Goal: Transaction & Acquisition: Purchase product/service

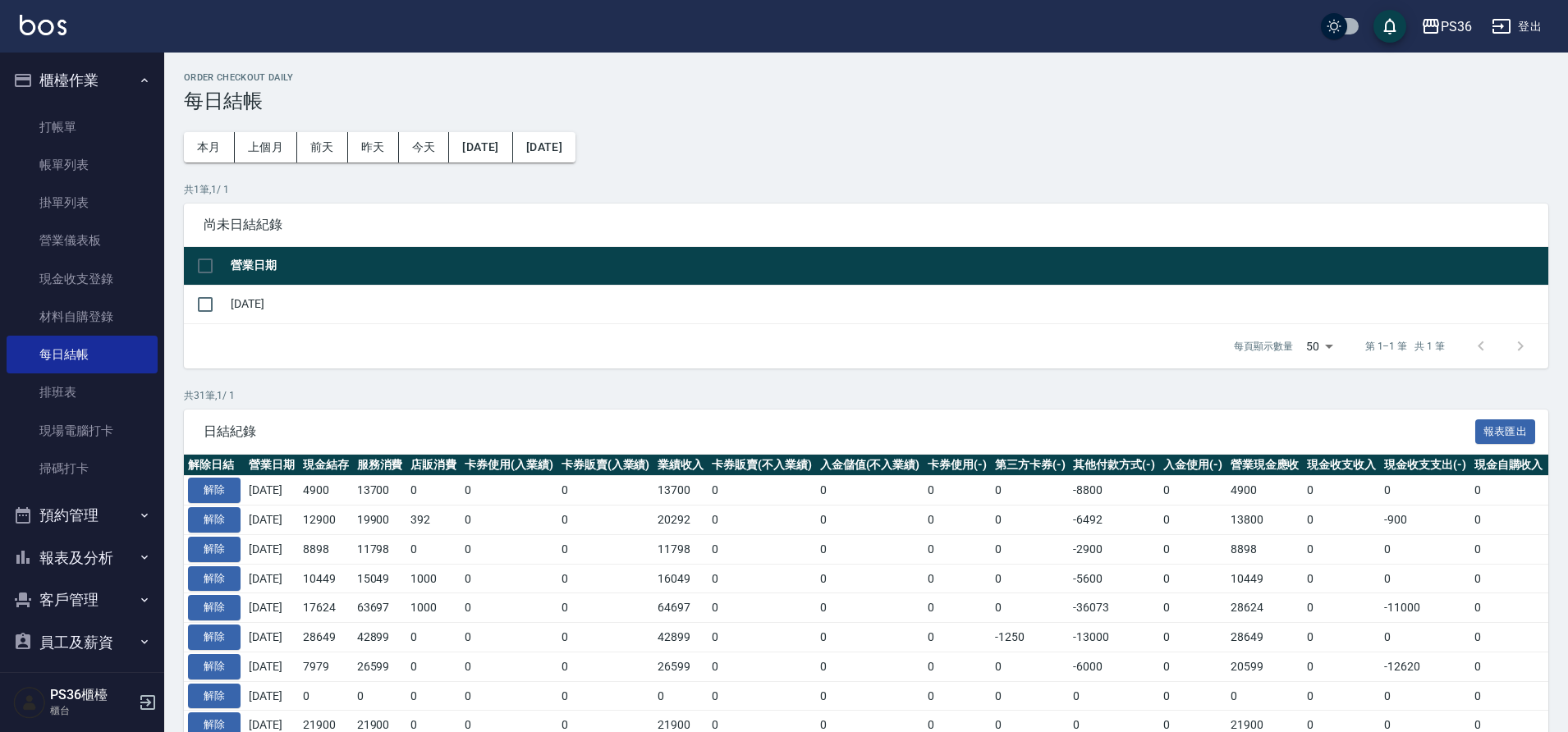
scroll to position [164, 0]
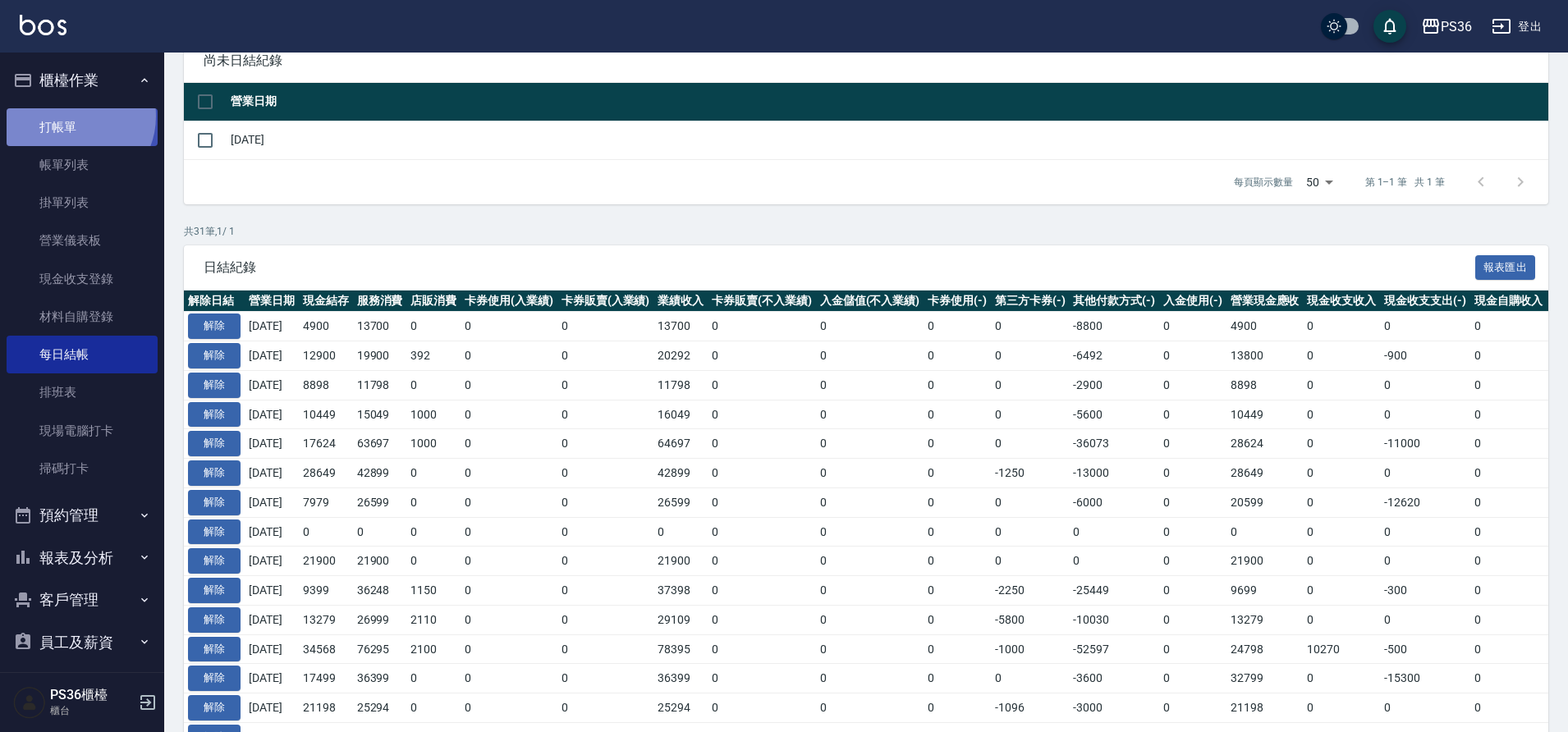
click at [73, 116] on link "打帳單" at bounding box center [82, 126] width 151 height 38
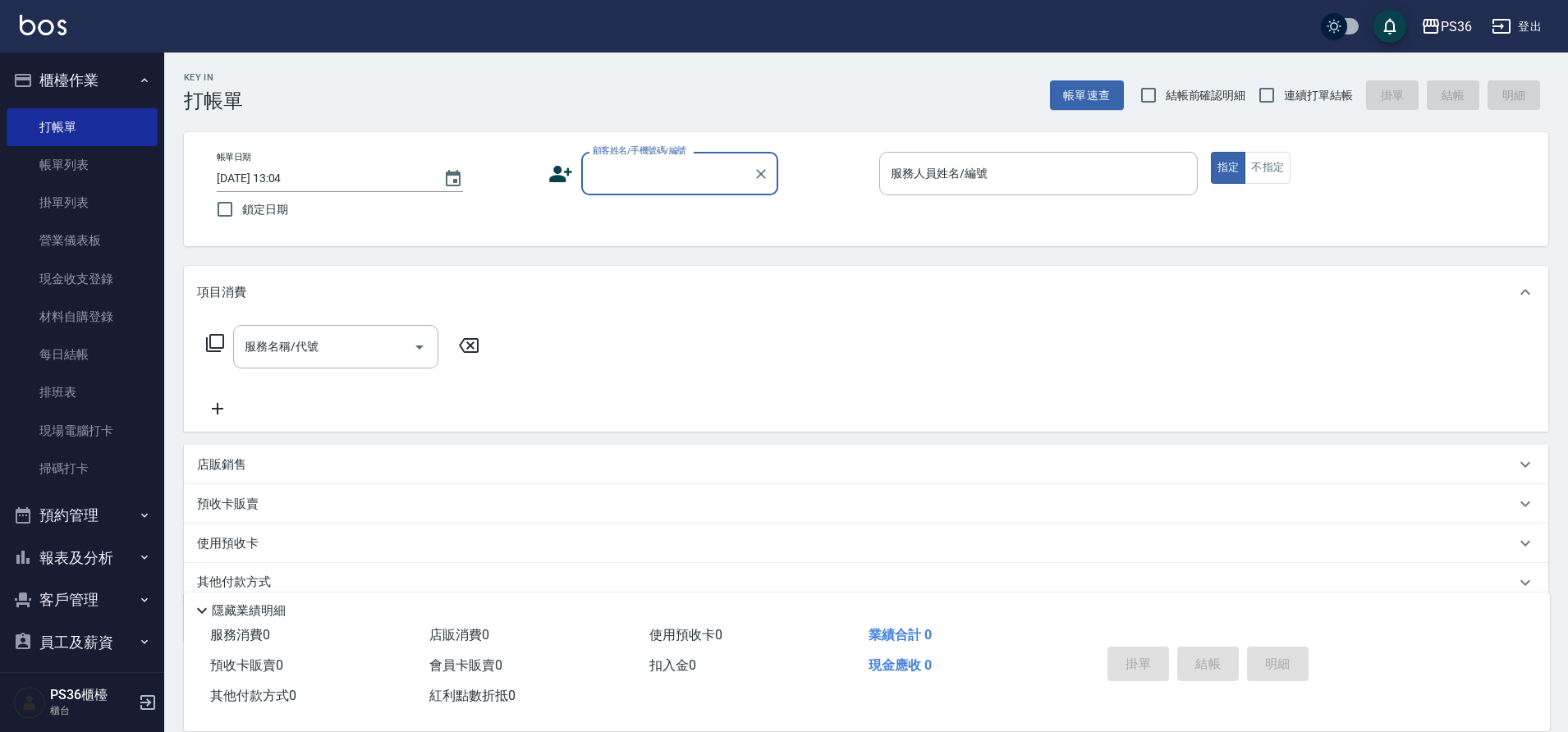
click at [643, 172] on input "顧客姓名/手機號碼/編號" at bounding box center [668, 173] width 157 height 28
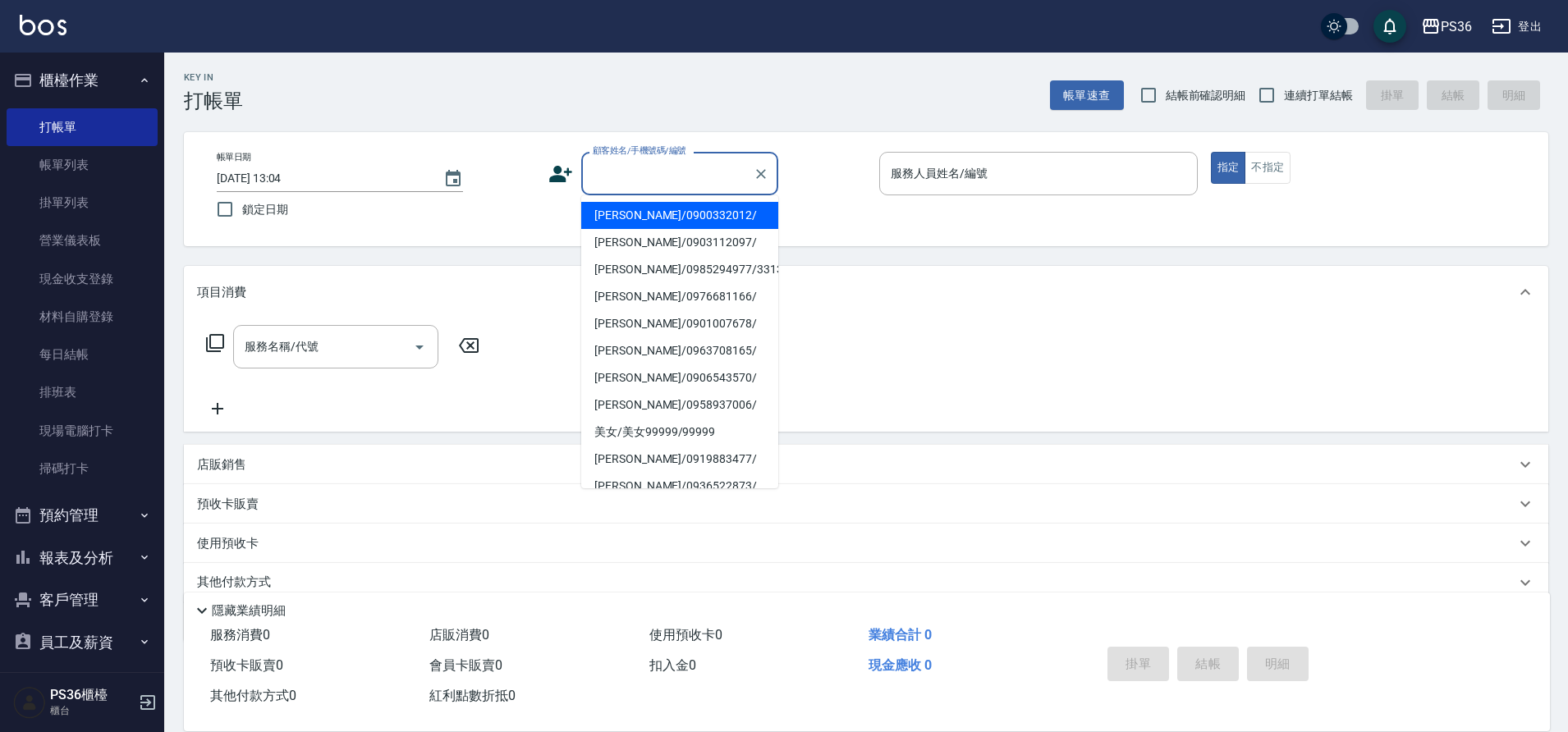
click at [702, 99] on div "Key In 打帳單 帳單速查 結帳前確認明細 連續打單結帳 掛單 結帳 明細" at bounding box center [856, 83] width 1384 height 60
click at [617, 178] on input "顧客姓名/手機號碼/編號" at bounding box center [668, 173] width 157 height 28
type input "ㄐ"
type input "ㄓ"
type input "ㄢ"
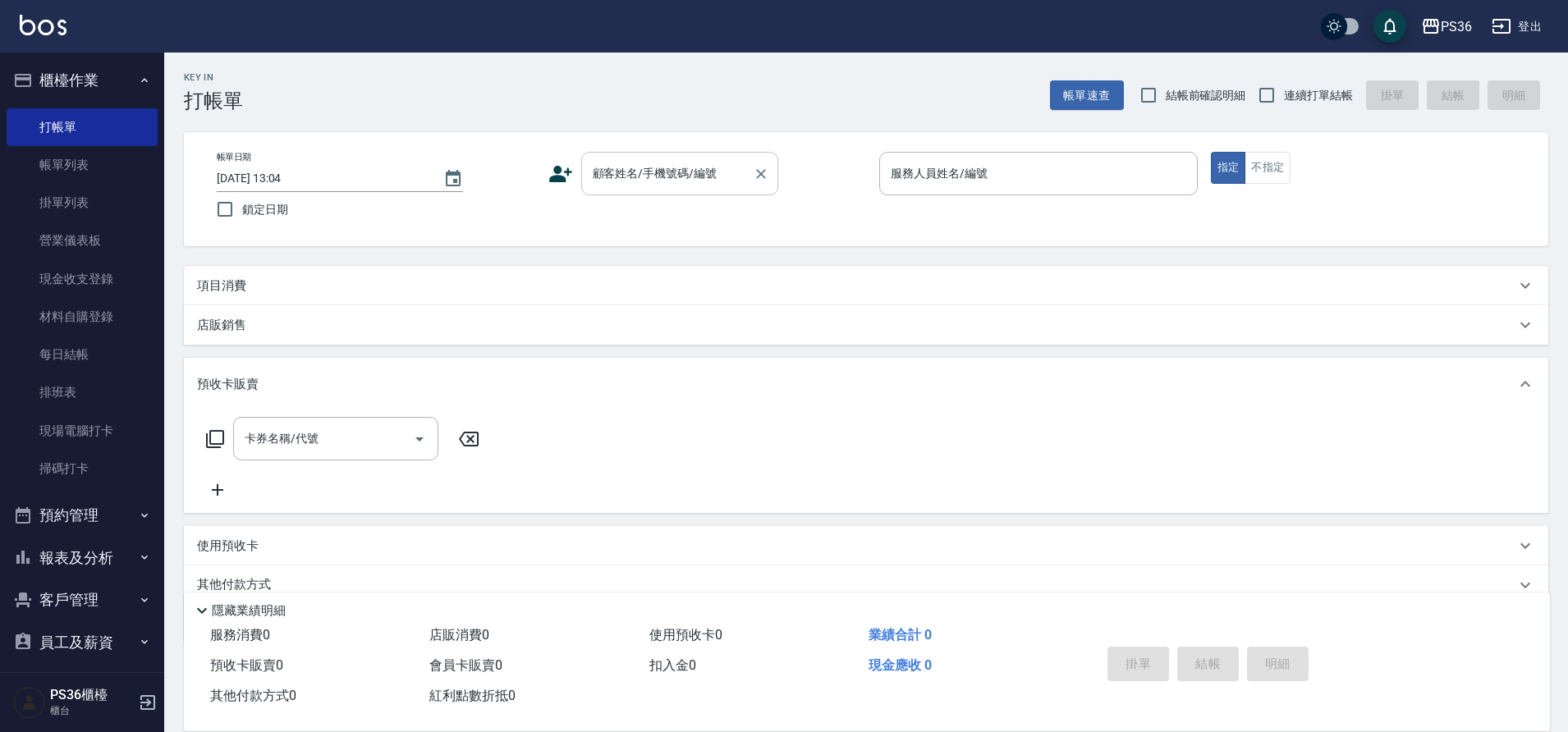
click at [661, 183] on input "顧客姓名/手機號碼/編號" at bounding box center [668, 173] width 157 height 28
click at [647, 171] on input "顧客姓名/手機號碼/編號" at bounding box center [668, 173] width 157 height 28
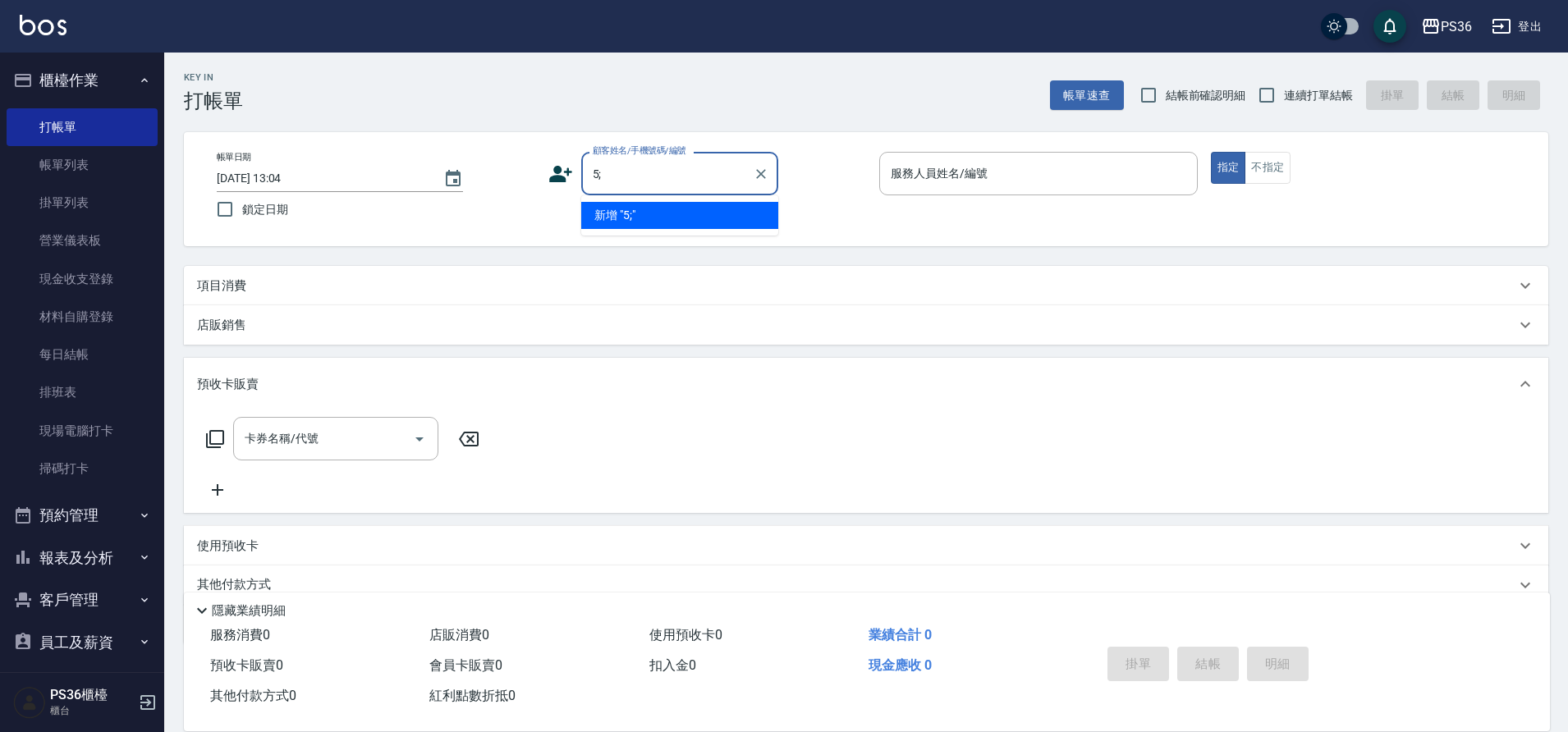
type input "5"
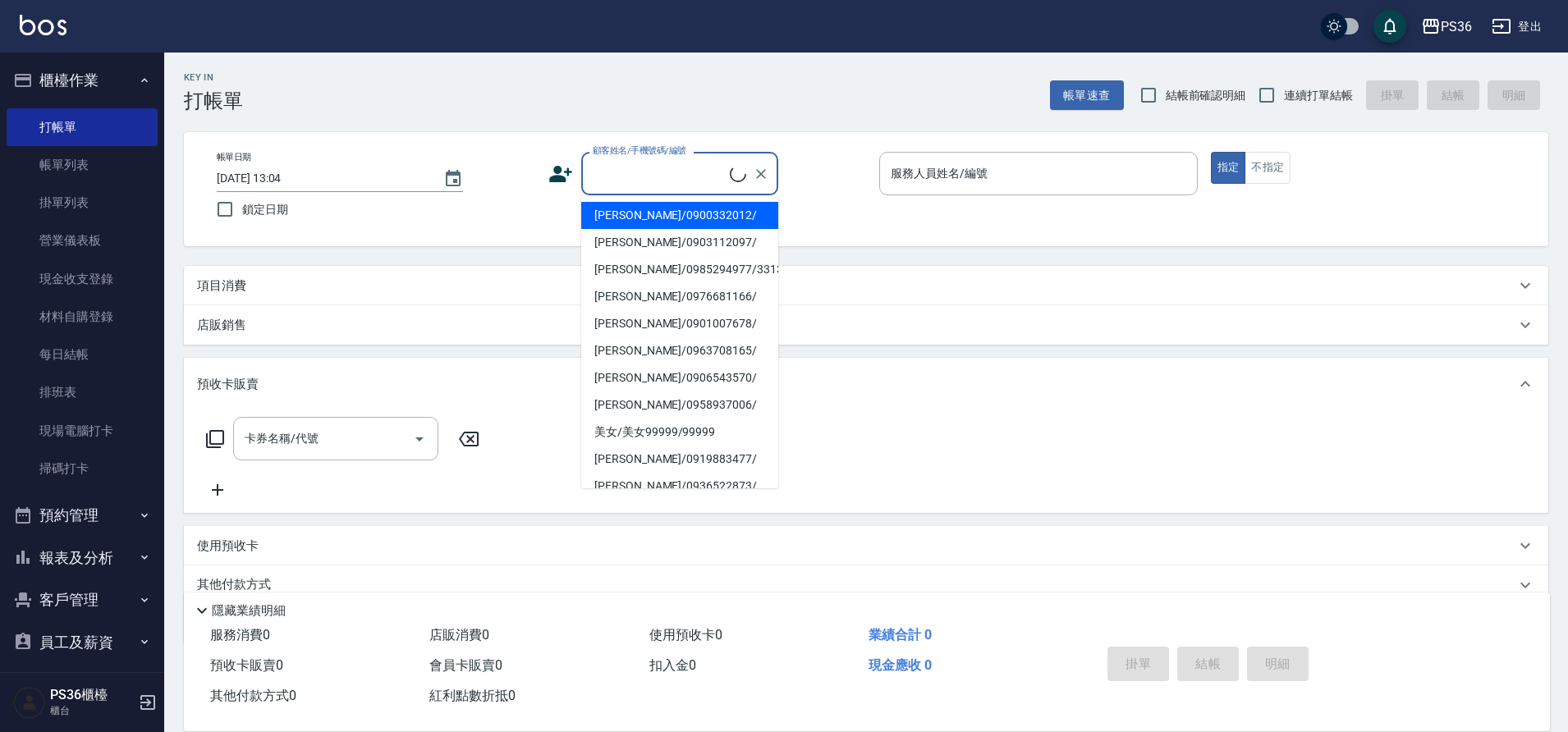
type input "ㄜ"
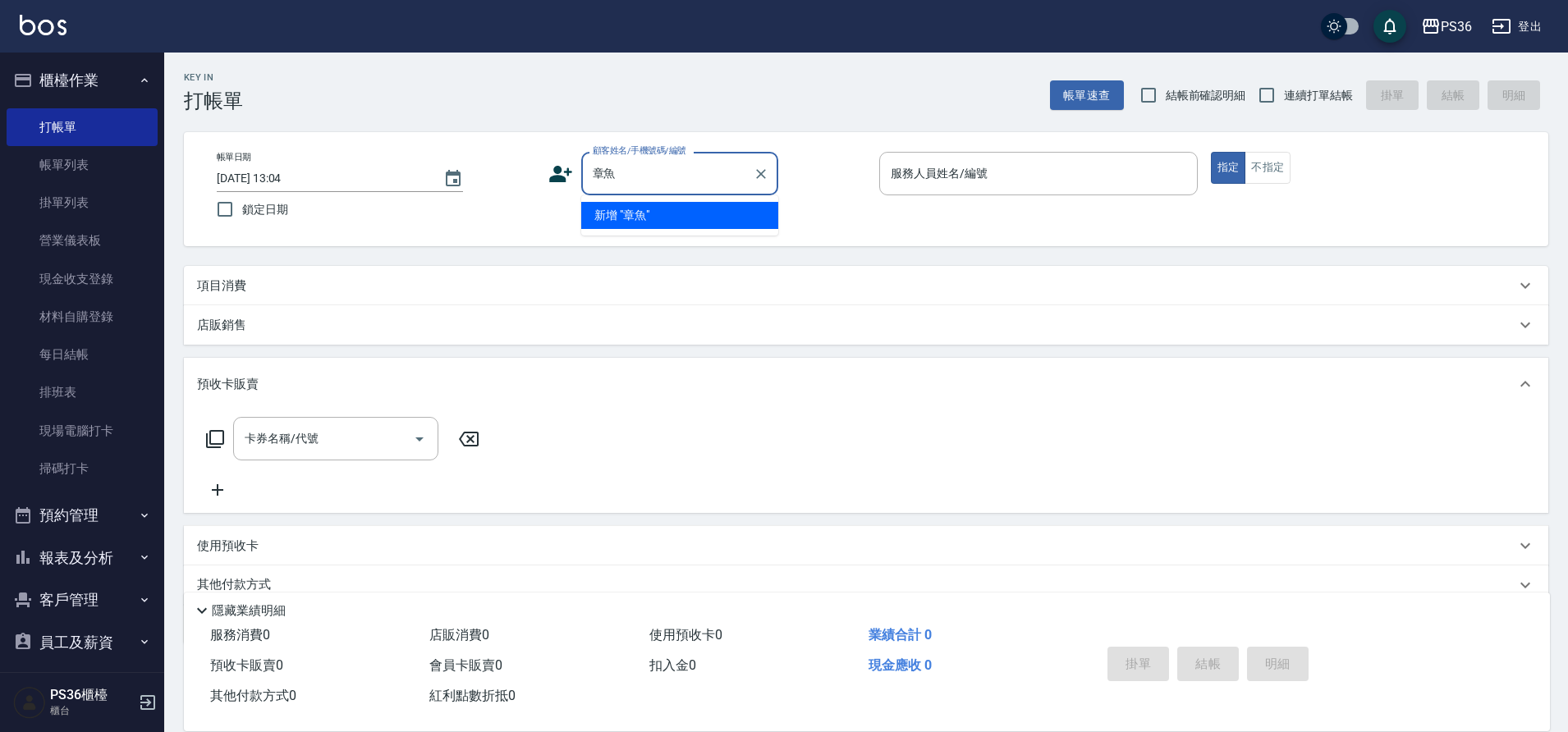
type input "章"
click at [731, 223] on li "[PERSON_NAME]/0919883477/" at bounding box center [679, 215] width 197 height 27
type input "[PERSON_NAME]/0919883477/"
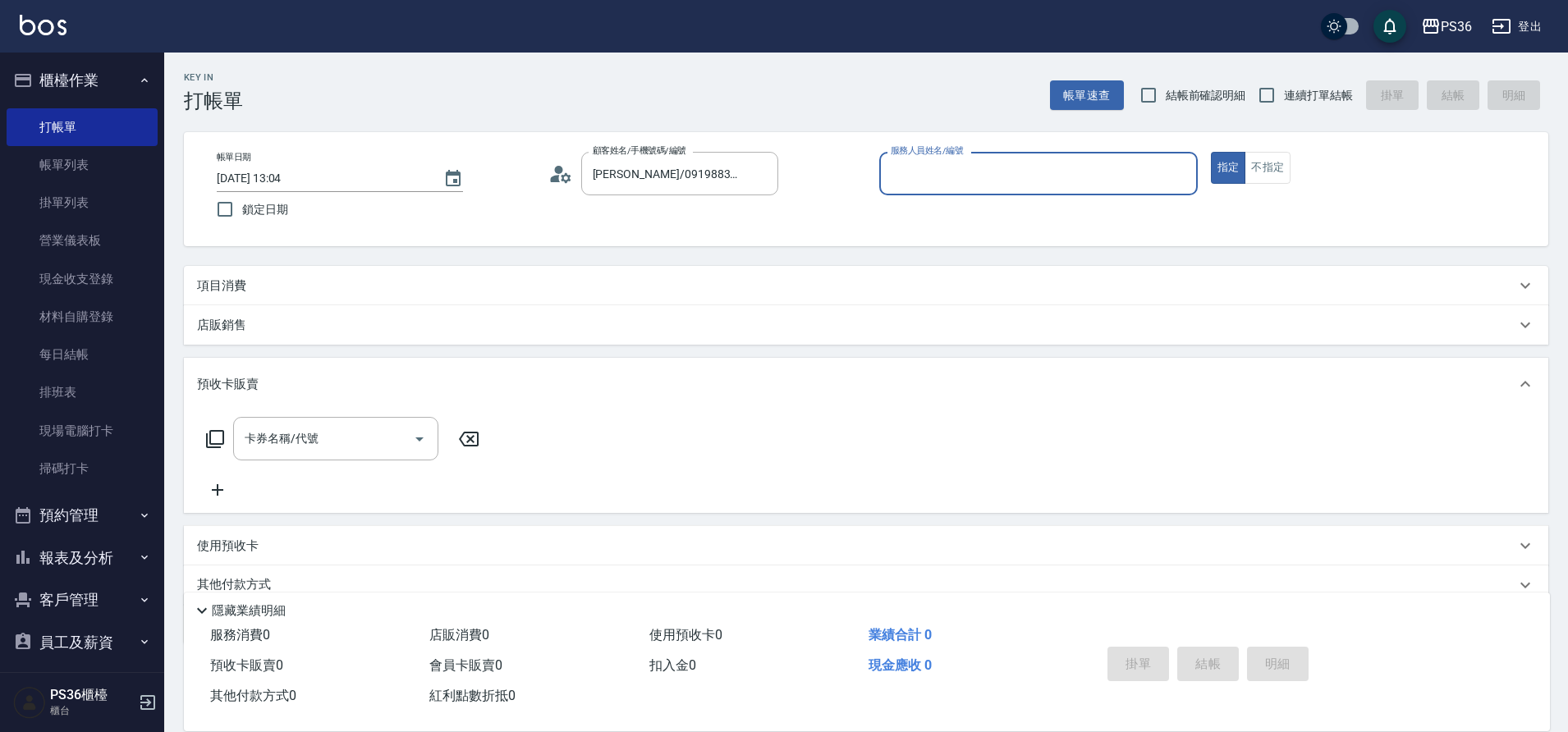
type input "小布-9"
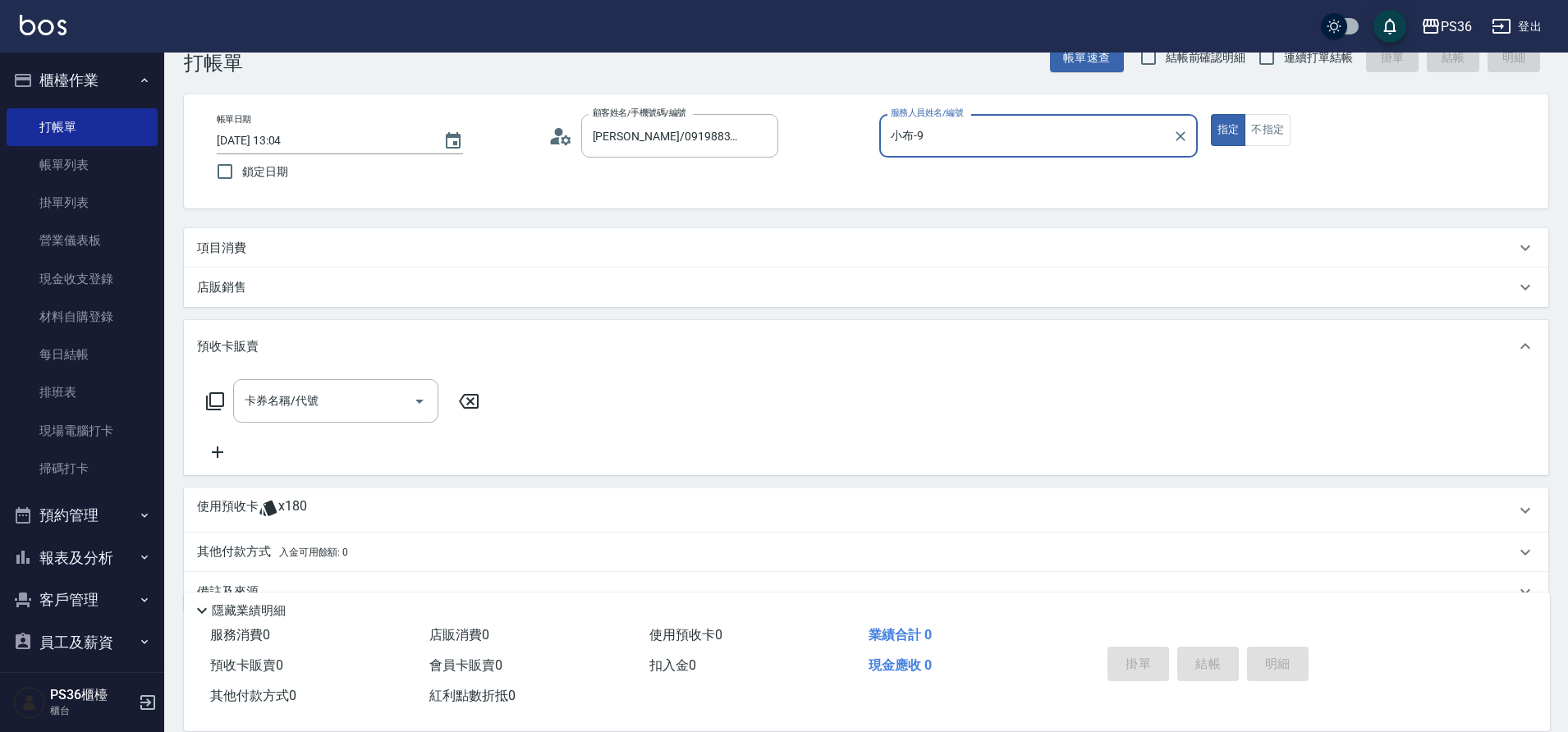
scroll to position [75, 0]
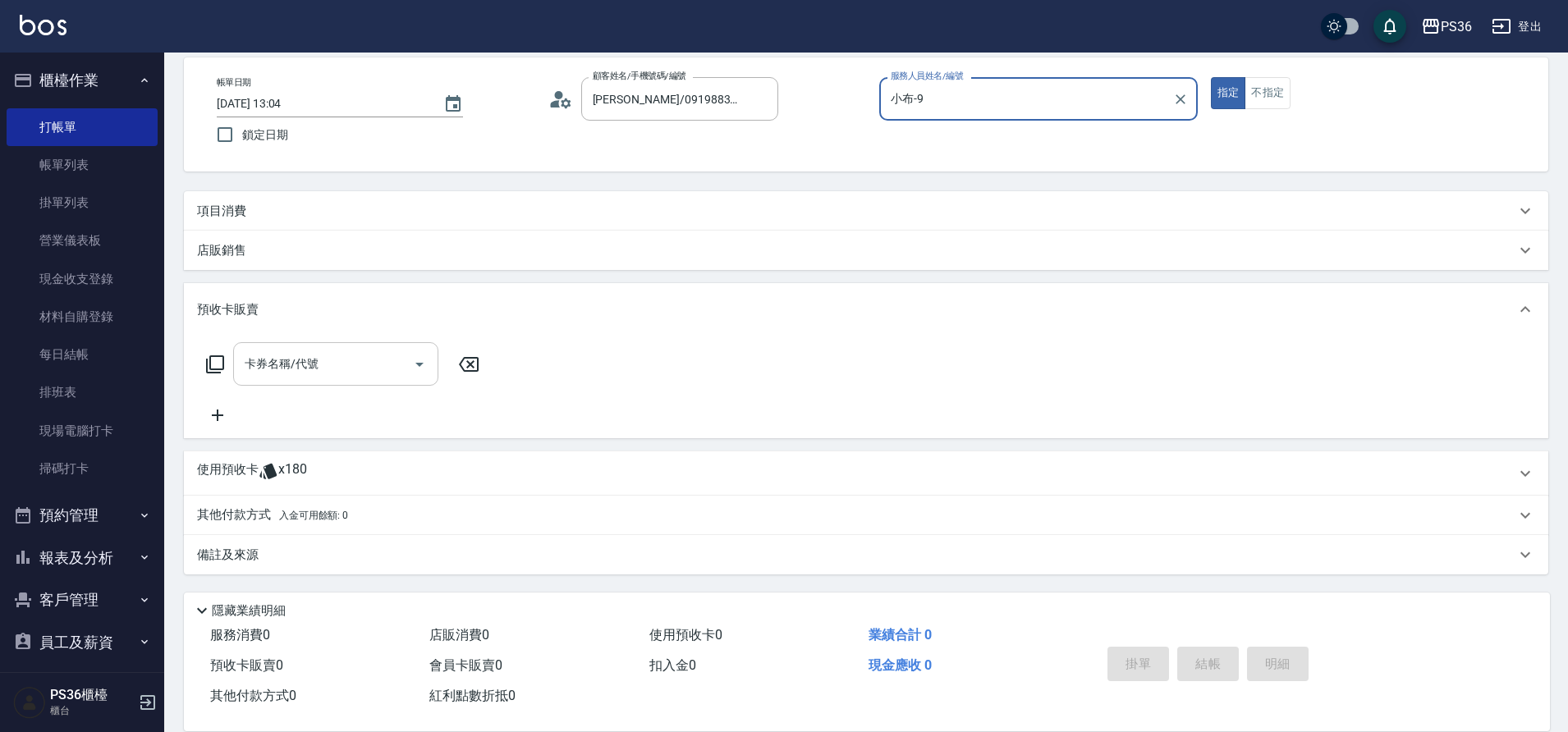
click at [369, 353] on input "卡券名稱/代號" at bounding box center [323, 363] width 166 height 28
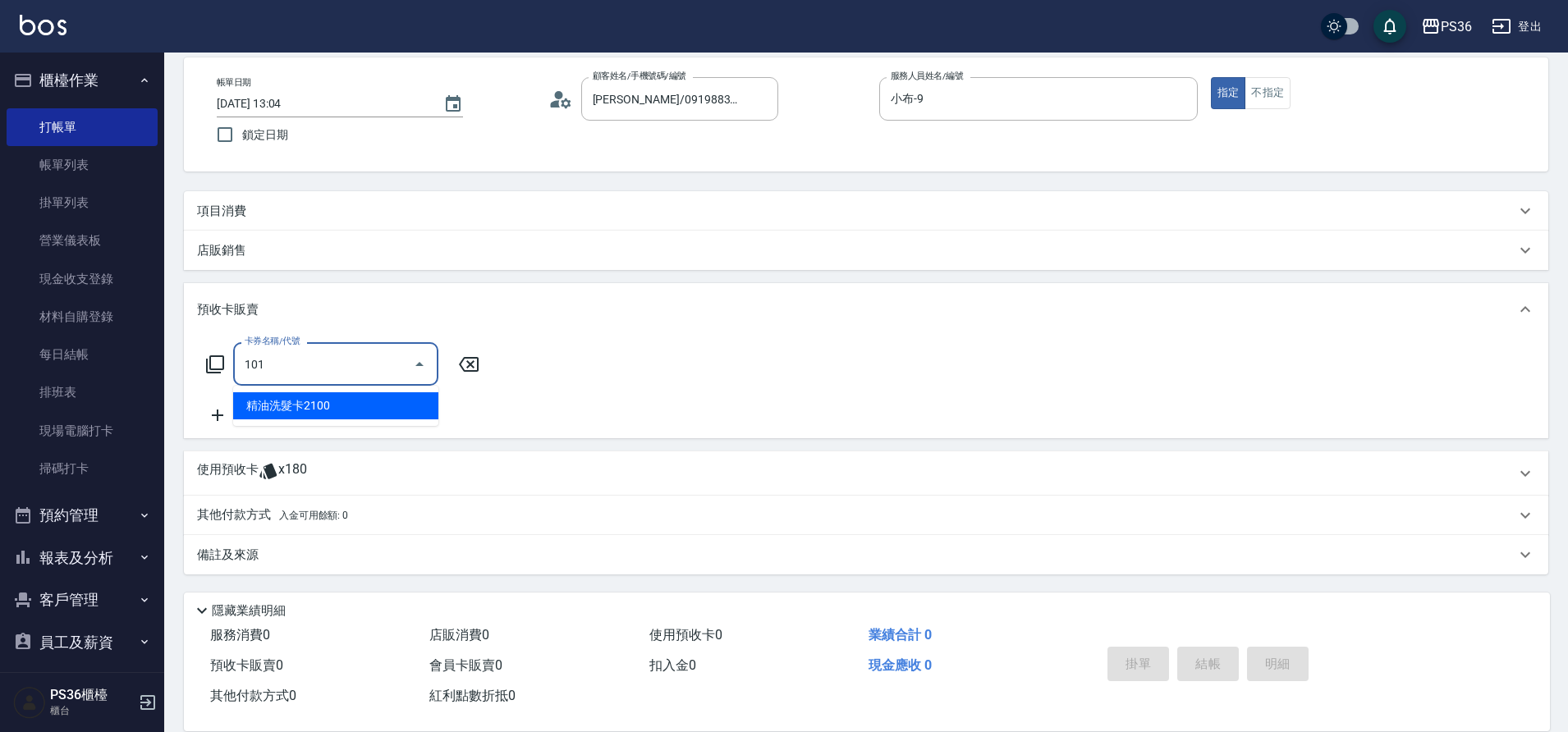
type input "101"
click at [315, 371] on input "101" at bounding box center [323, 363] width 166 height 28
drag, startPoint x: 315, startPoint y: 371, endPoint x: 230, endPoint y: 381, distance: 85.6
click at [230, 381] on div "卡券名稱/代號 101 卡券名稱/代號" at bounding box center [343, 364] width 292 height 44
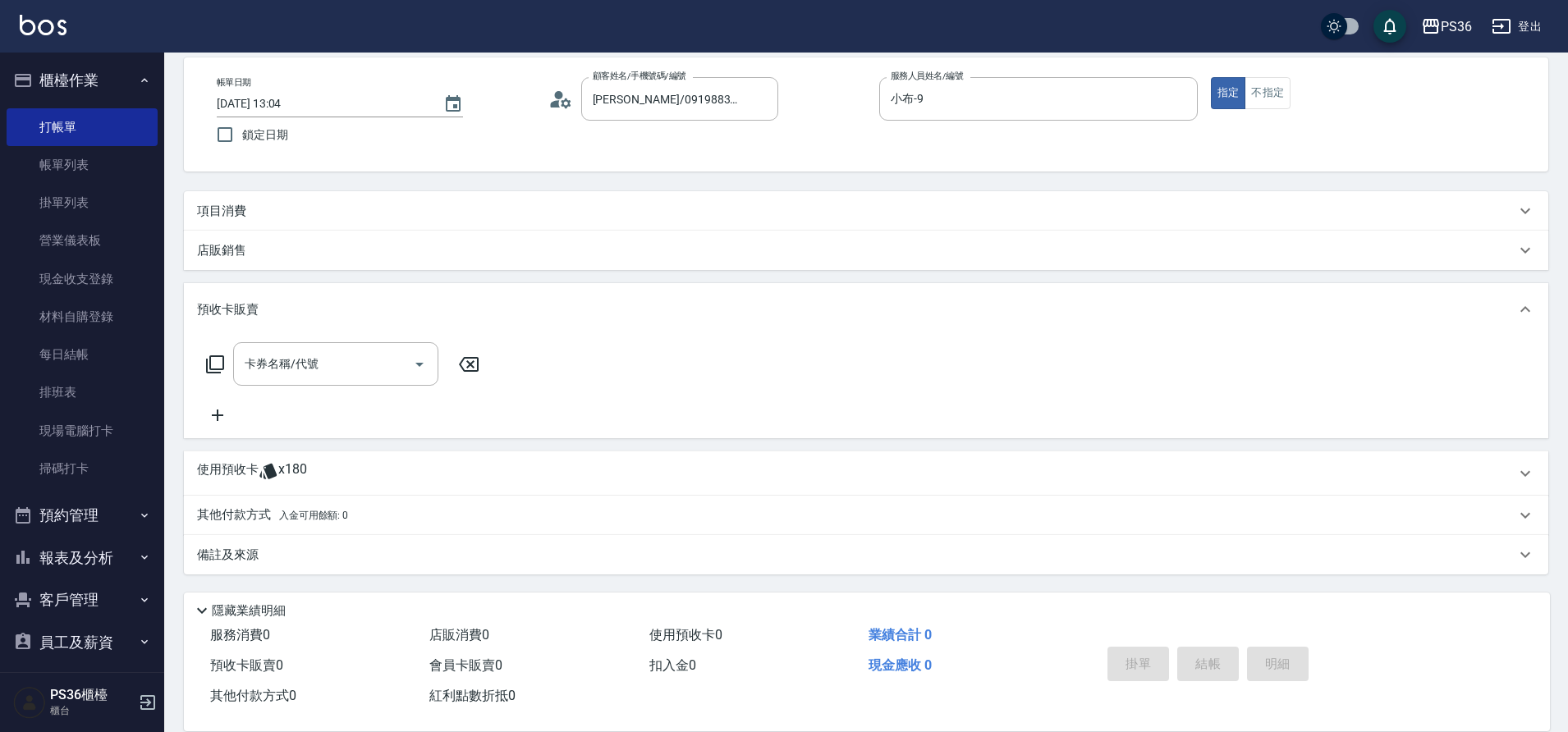
click at [243, 216] on p "項目消費" at bounding box center [221, 211] width 49 height 18
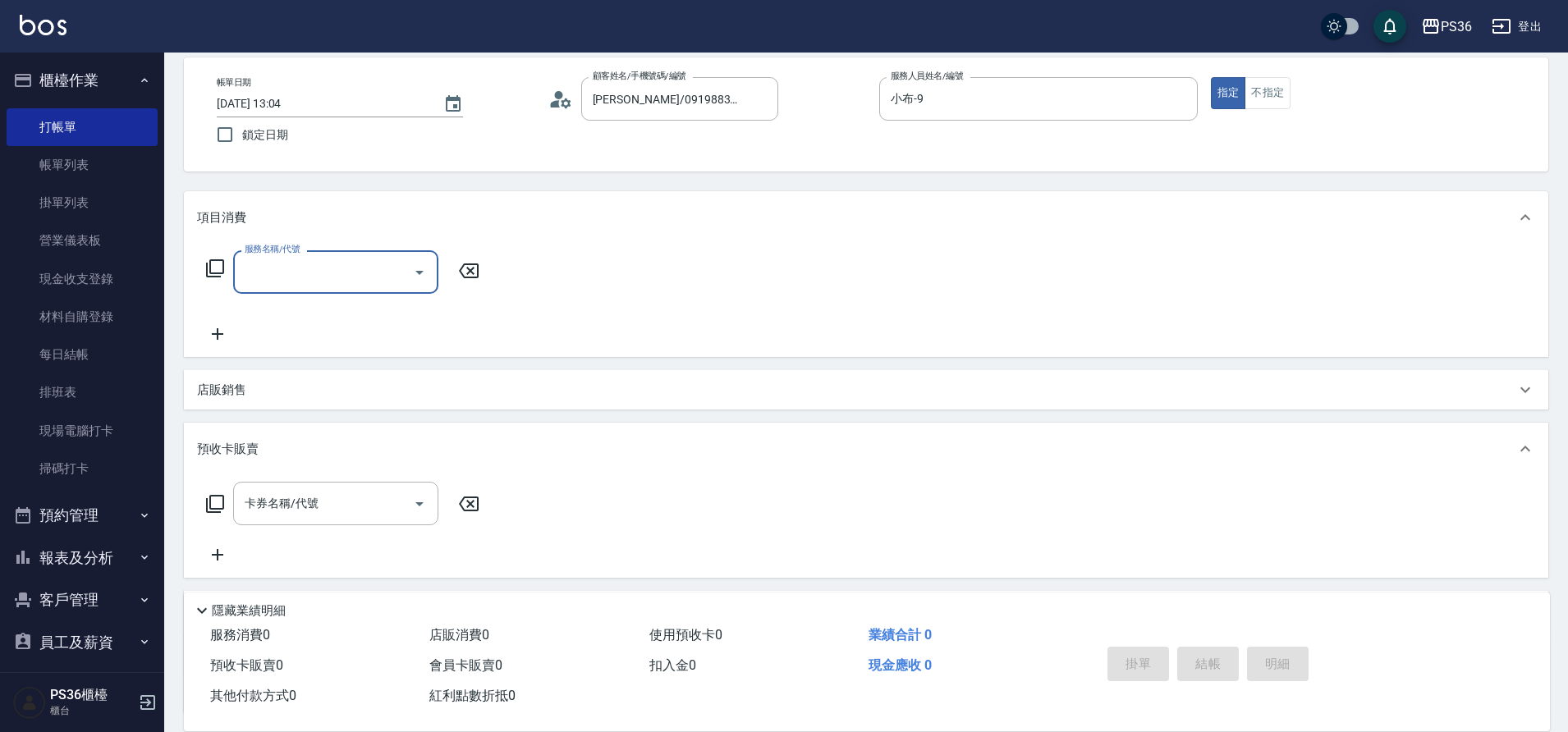
scroll to position [0, 0]
click at [256, 272] on input "服務名稱/代號" at bounding box center [323, 272] width 166 height 28
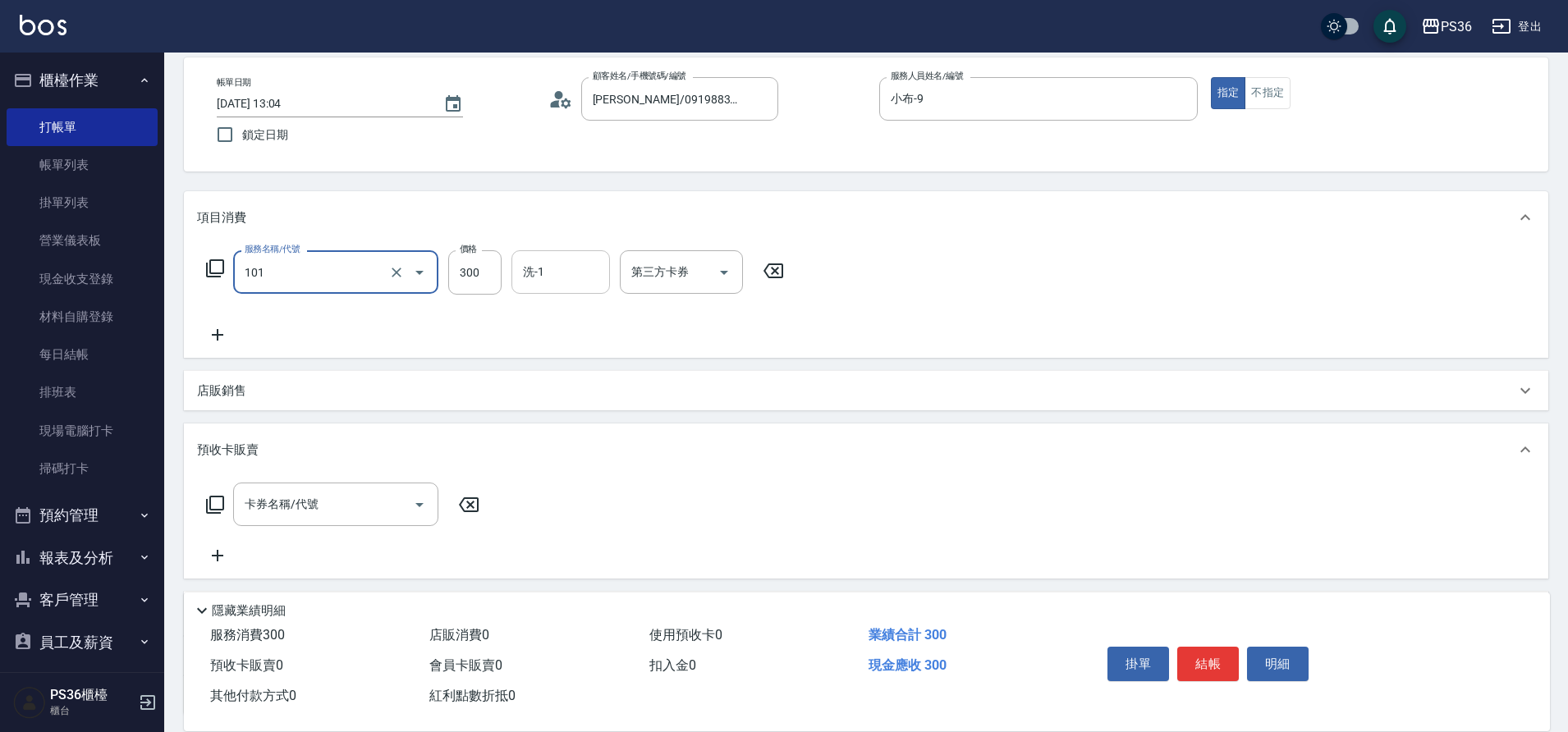
click at [527, 293] on div "洗-1" at bounding box center [561, 272] width 99 height 44
type input "洗髮(101)"
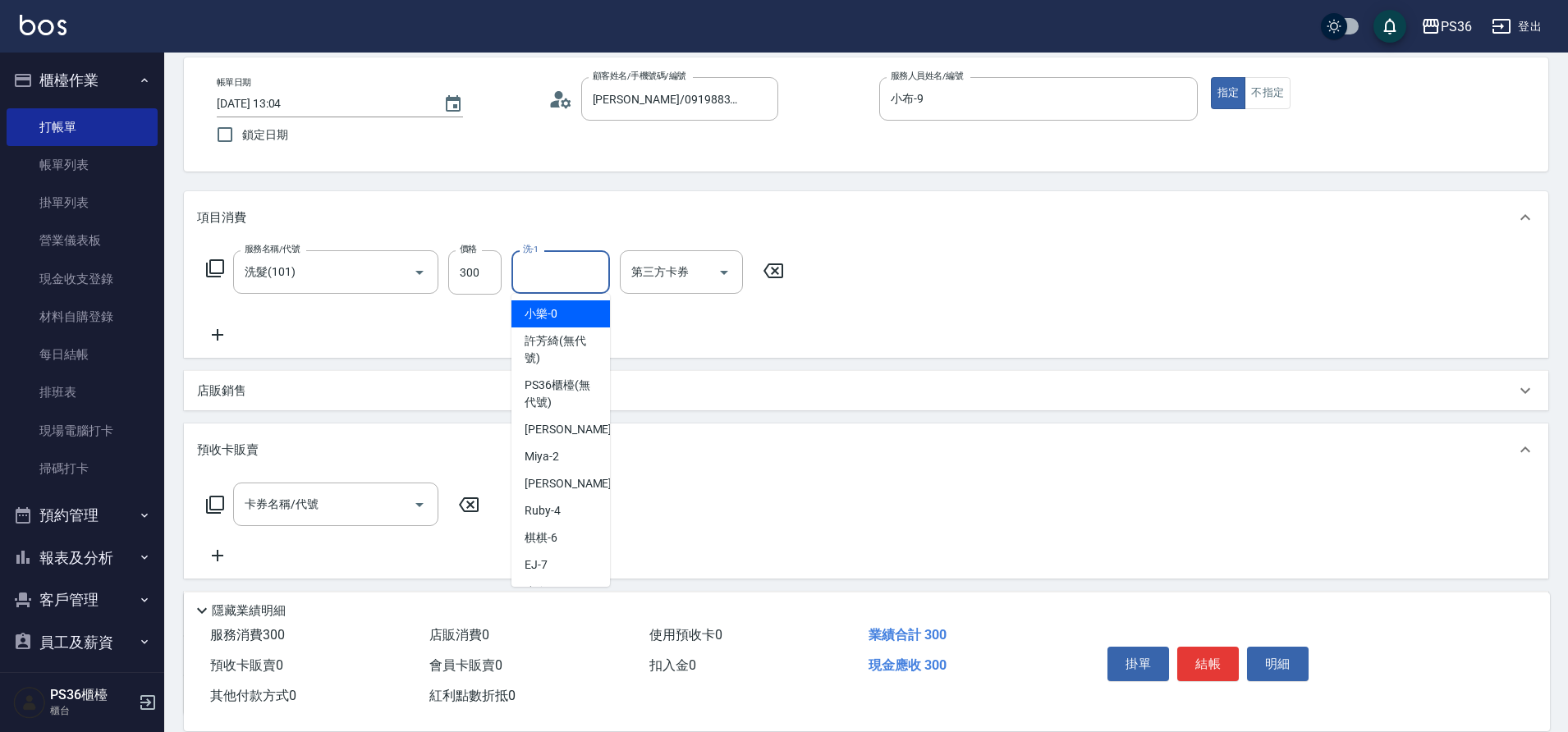
type input "1"
type input "又婕-25"
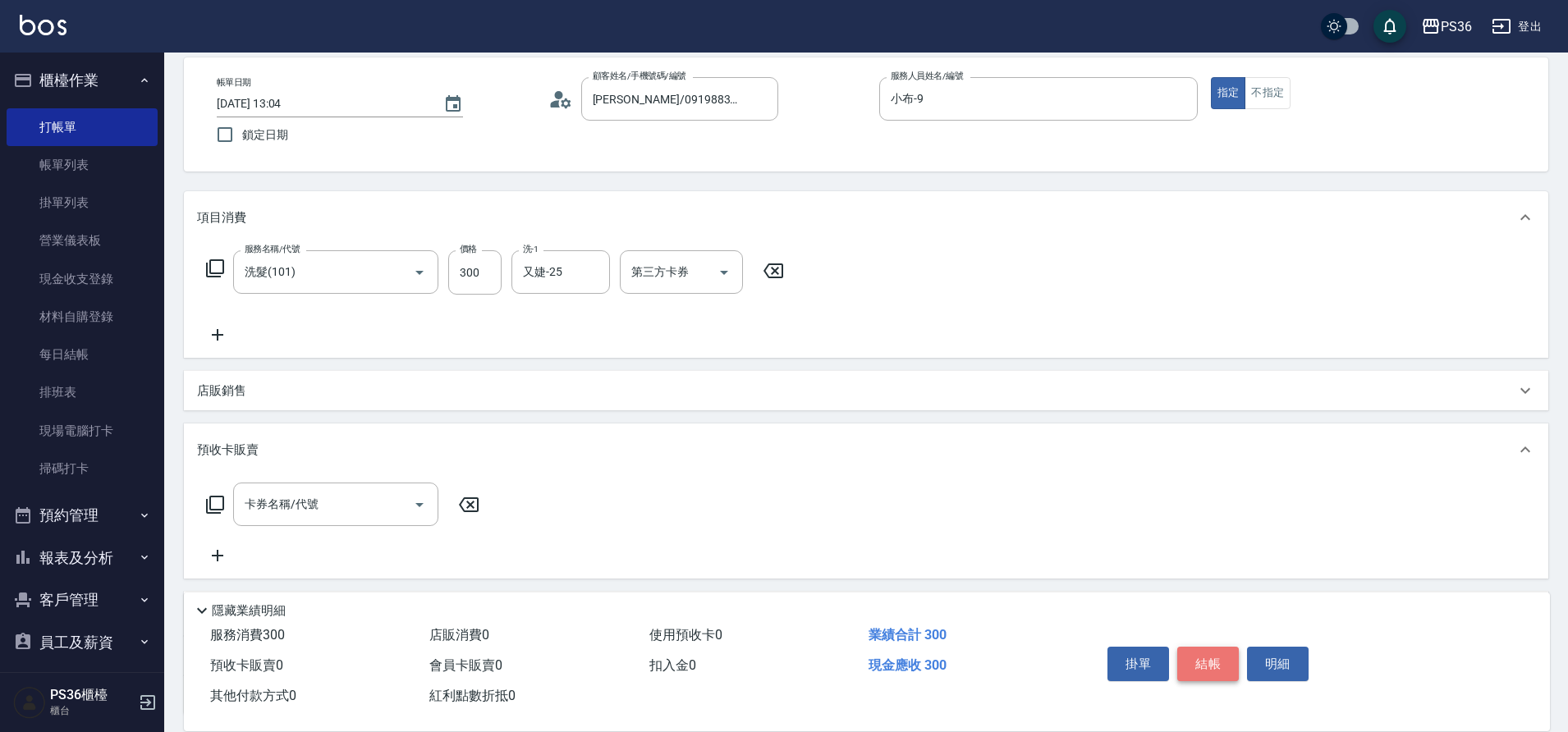
click at [1214, 647] on button "結帳" at bounding box center [1208, 663] width 62 height 34
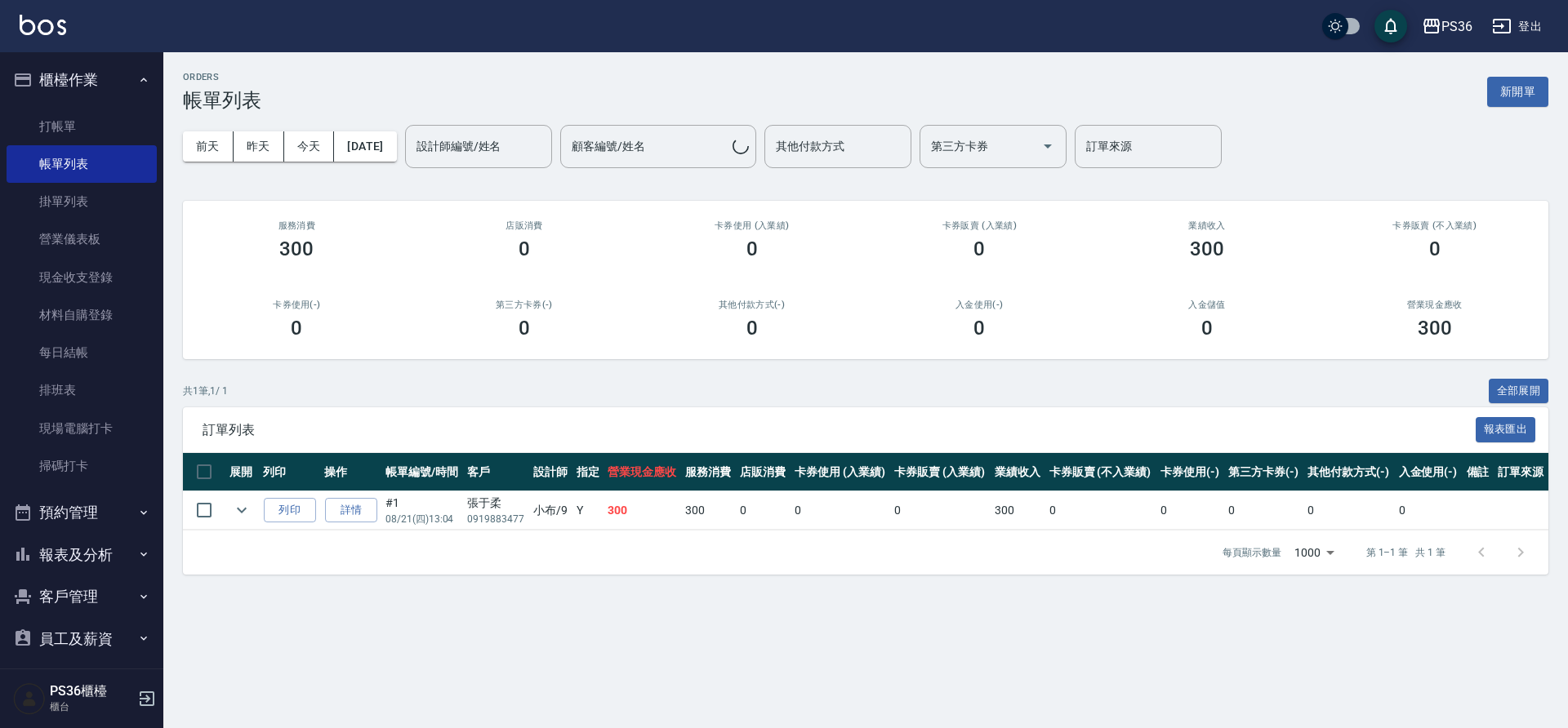
scroll to position [82, 0]
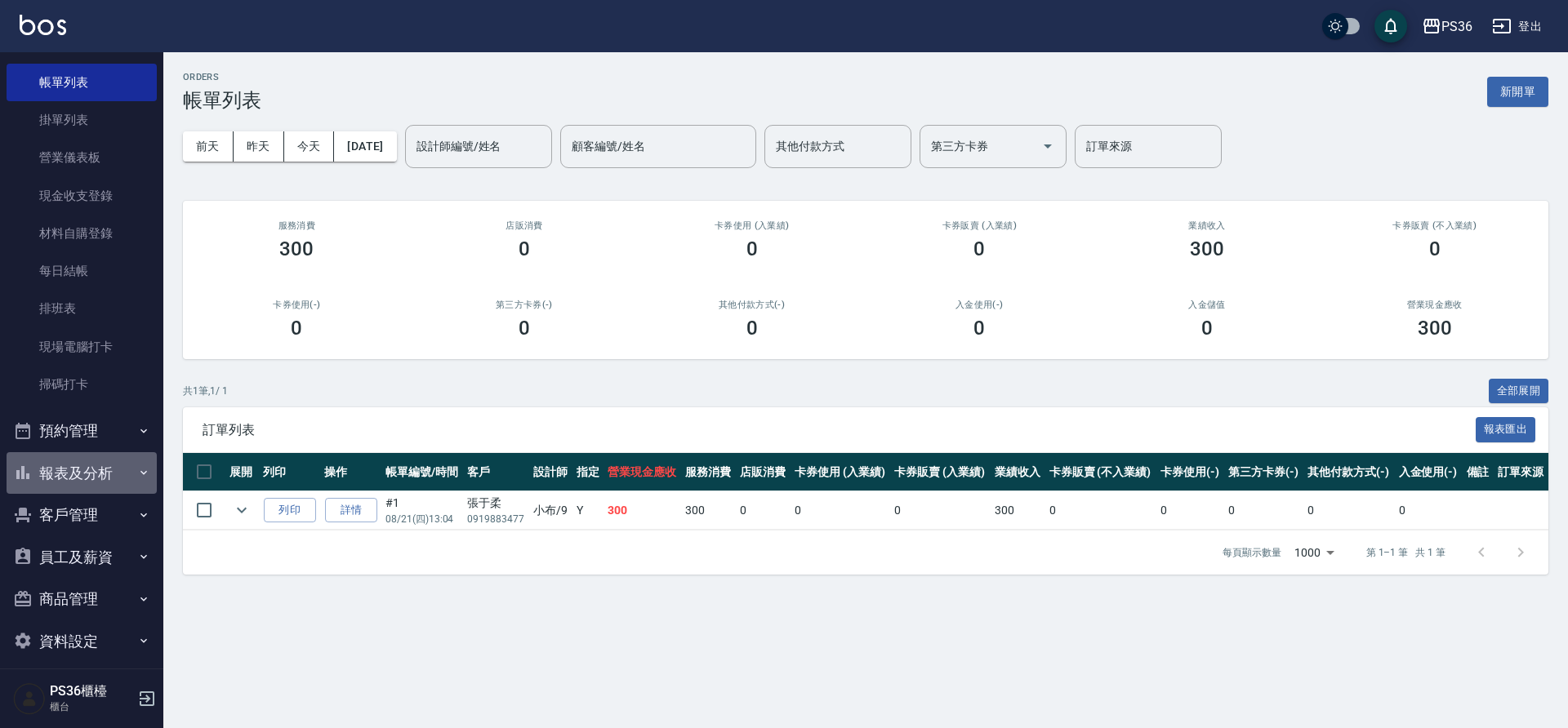
click at [84, 478] on button "報表及分析" at bounding box center [82, 473] width 150 height 42
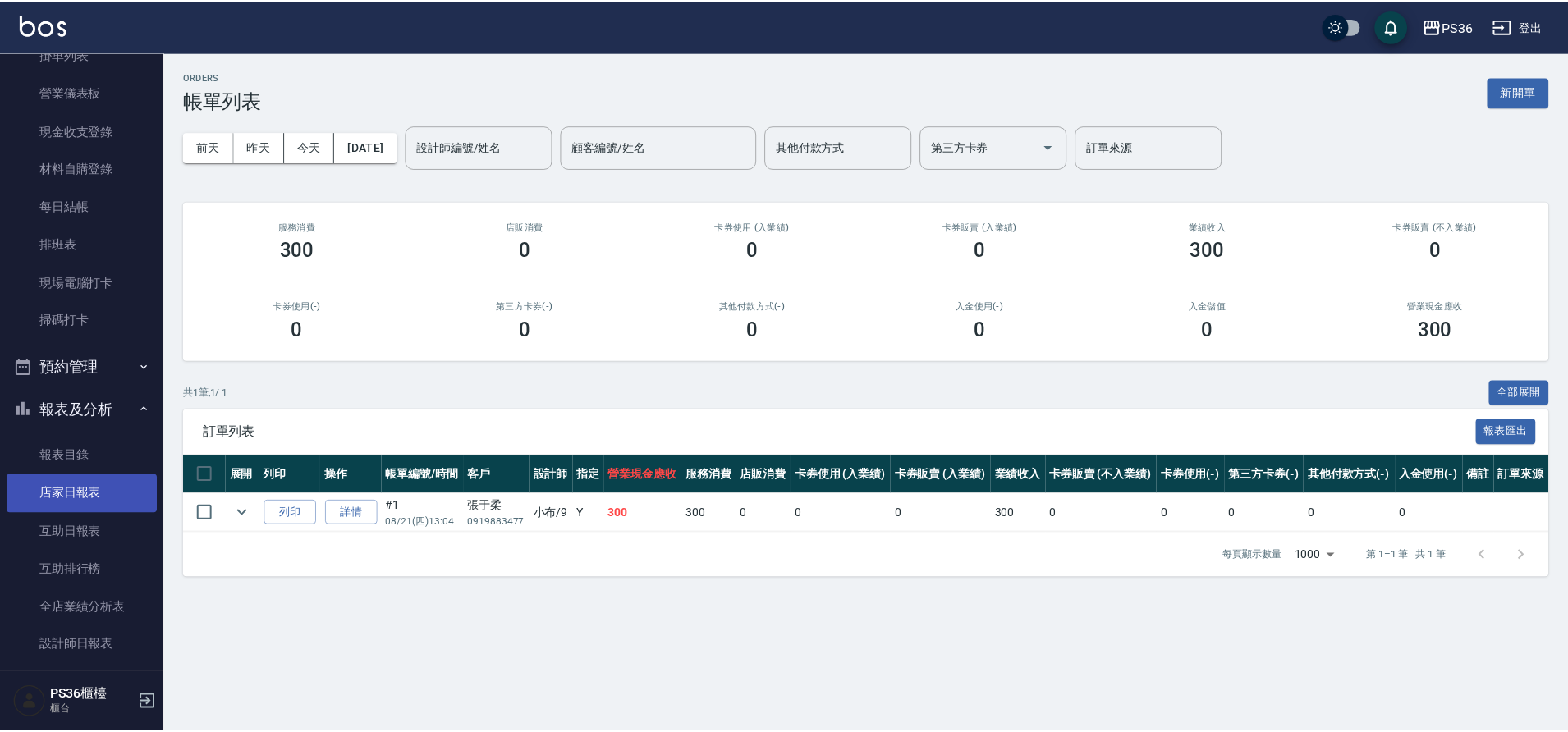
scroll to position [246, 0]
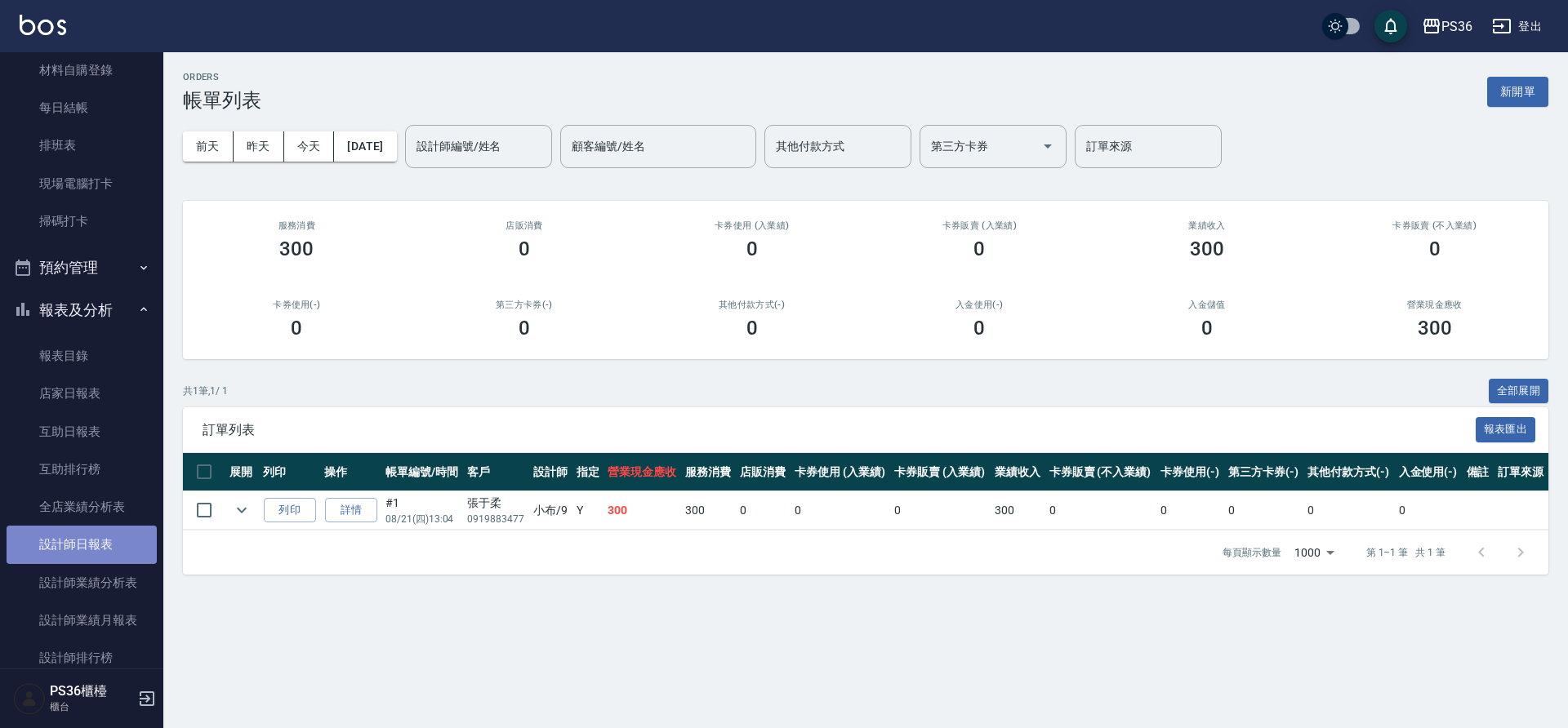
click at [96, 556] on link "設計師日報表" at bounding box center [82, 544] width 150 height 37
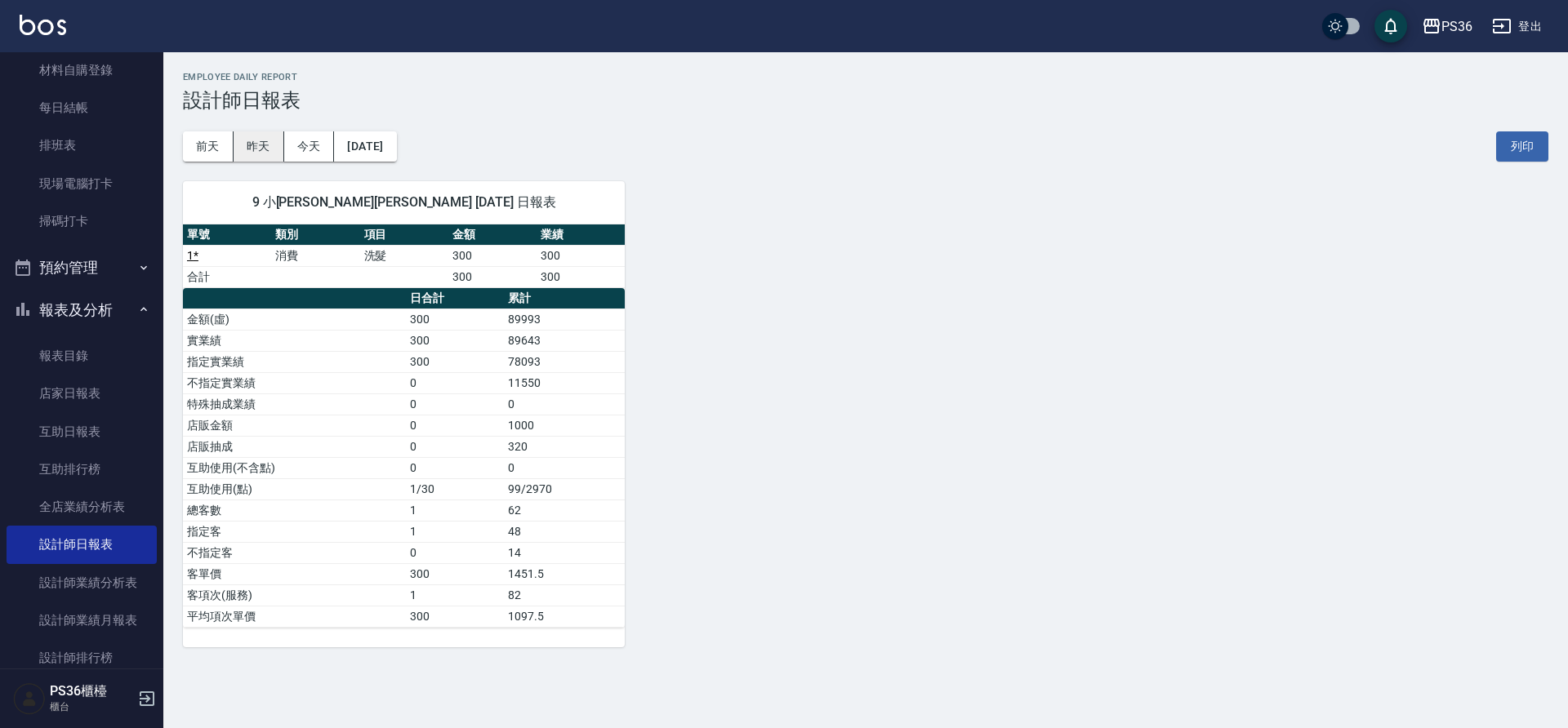
click at [253, 156] on button "昨天" at bounding box center [258, 147] width 51 height 30
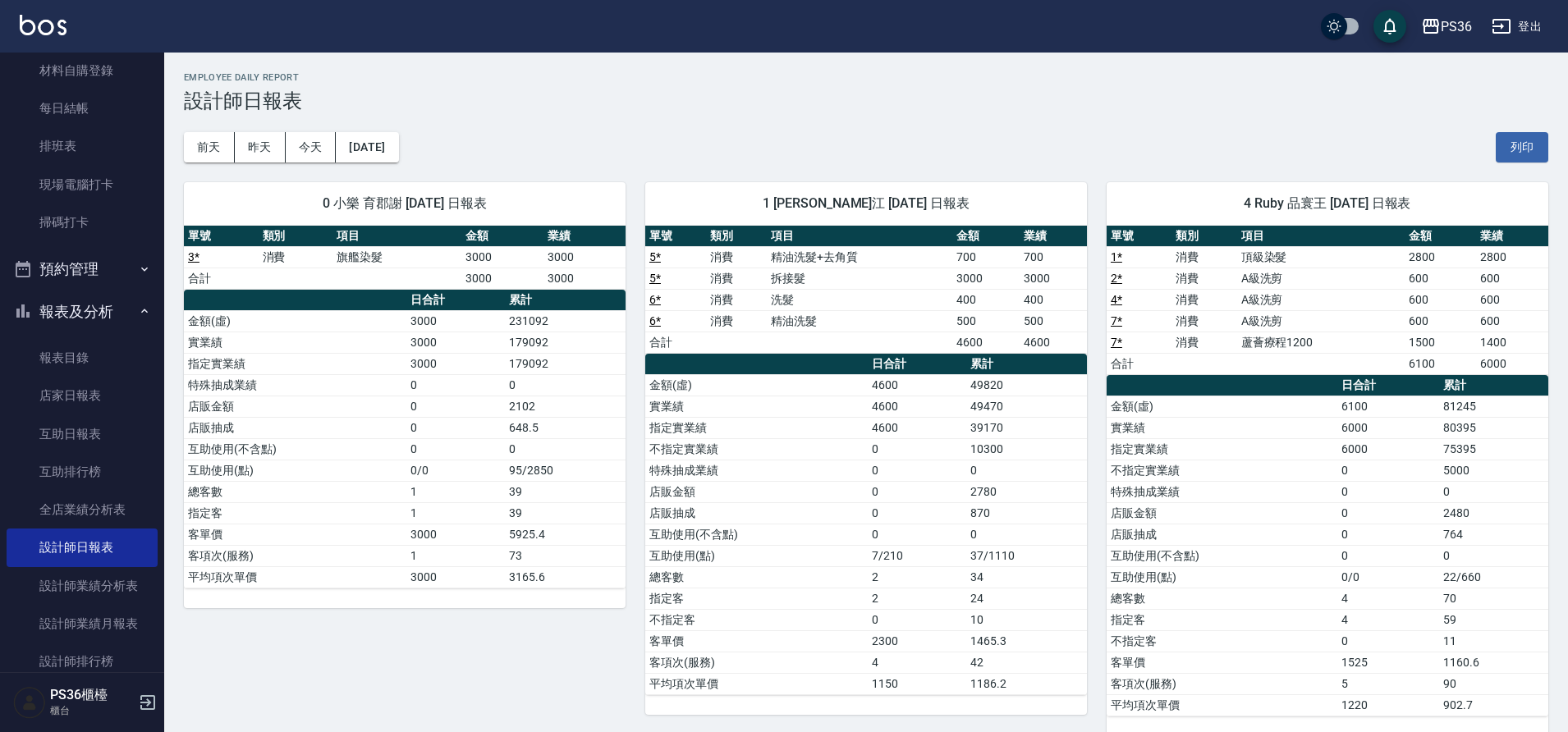
scroll to position [23, 0]
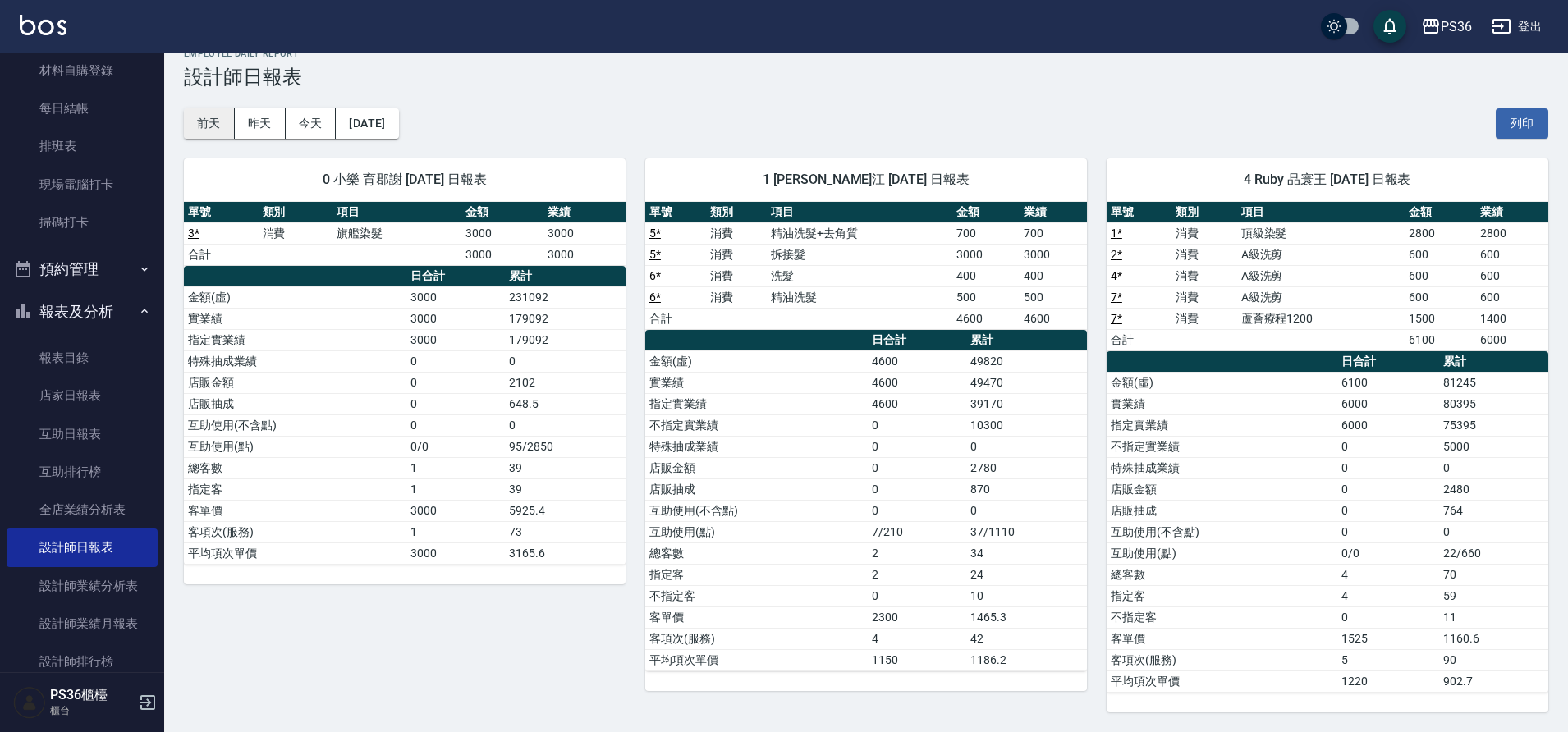
click at [216, 126] on button "前天" at bounding box center [209, 123] width 51 height 30
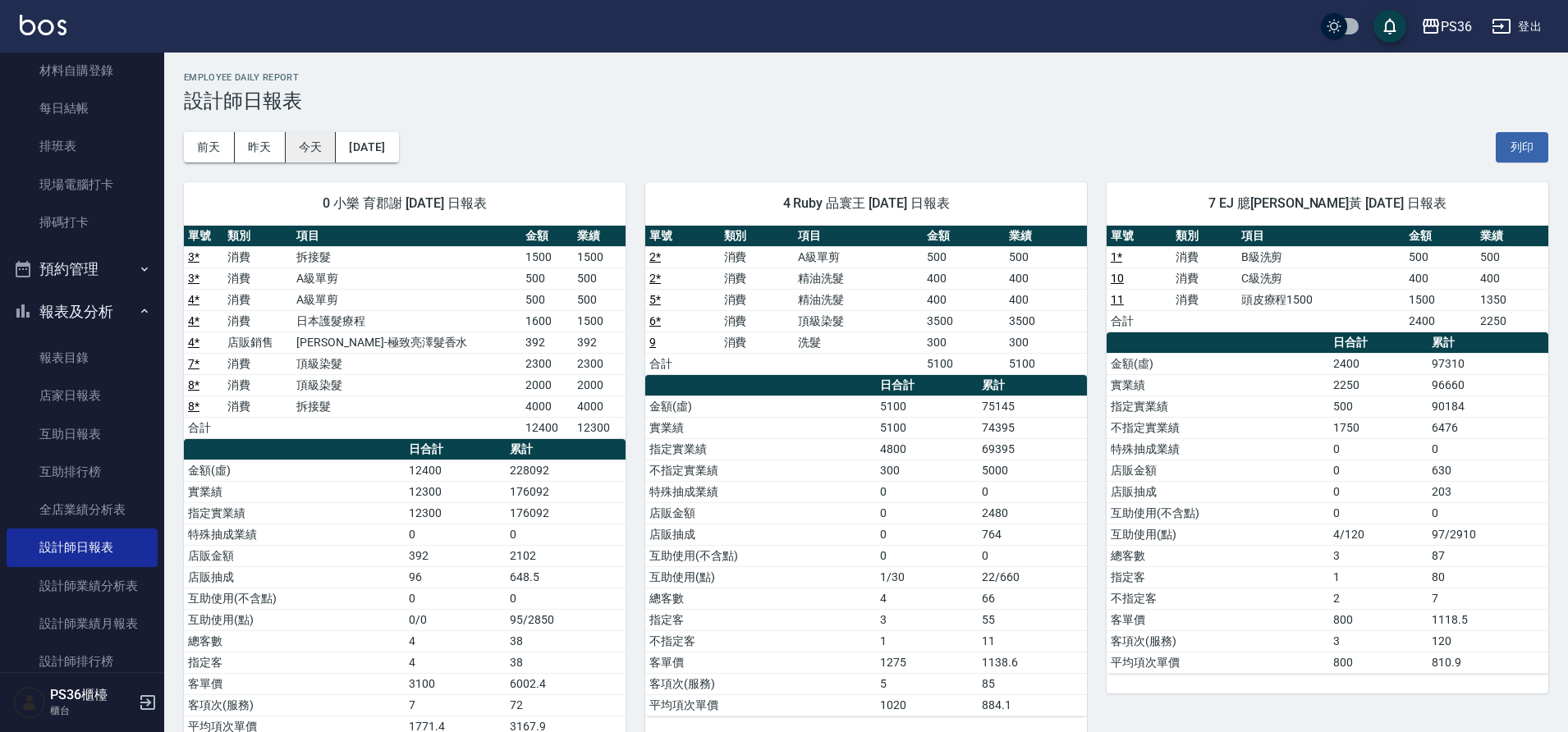
click at [319, 150] on button "今天" at bounding box center [311, 147] width 51 height 30
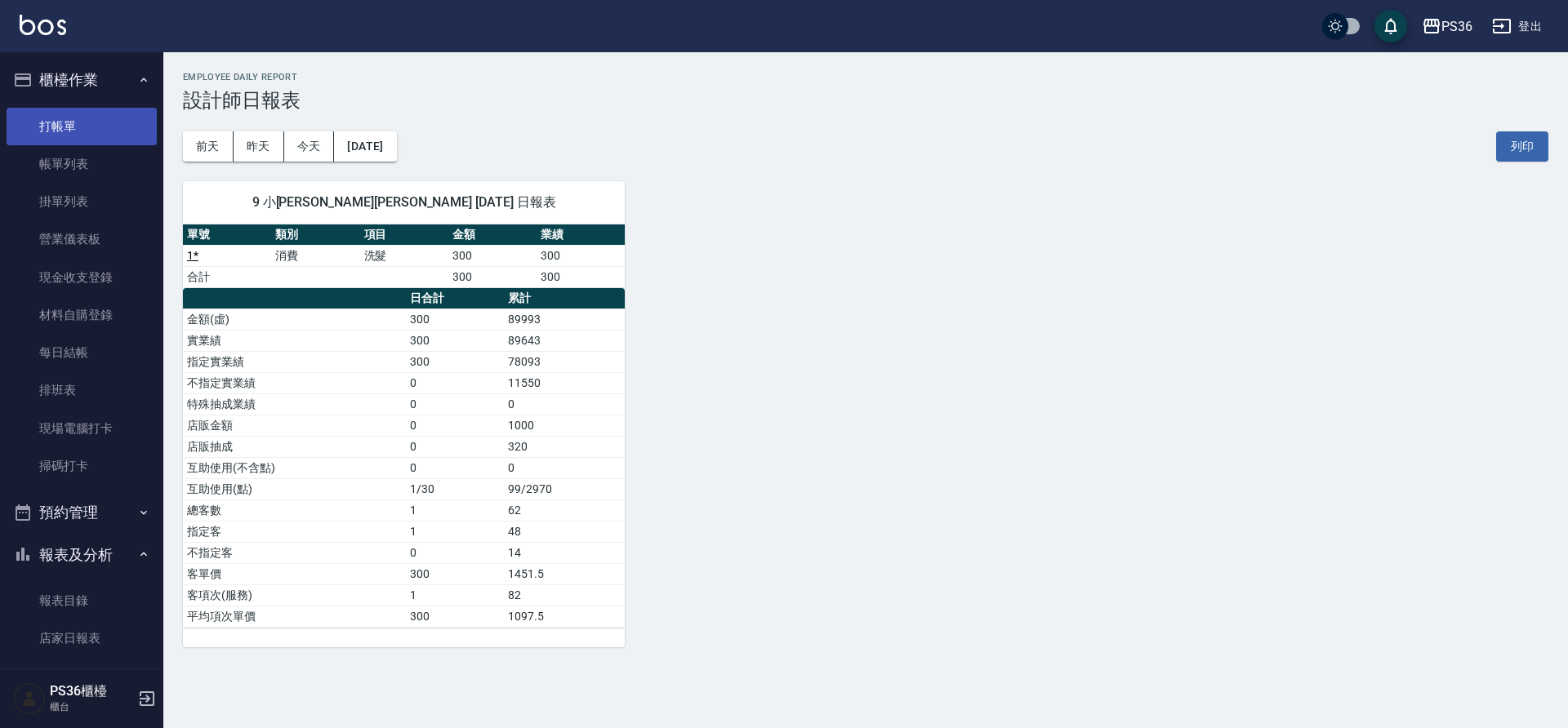
click at [57, 132] on link "打帳單" at bounding box center [82, 126] width 150 height 37
